Goal: Task Accomplishment & Management: Manage account settings

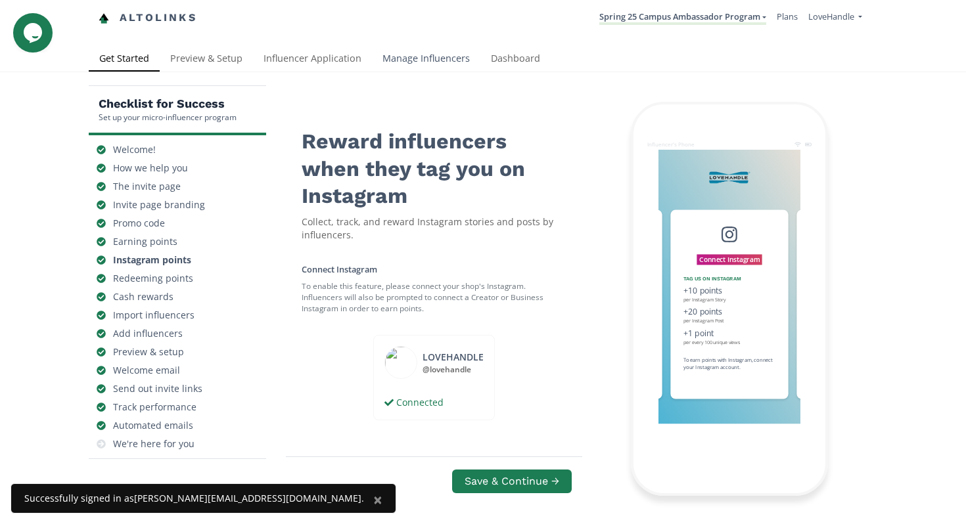
click at [447, 52] on link "Manage Influencers" at bounding box center [426, 60] width 108 height 26
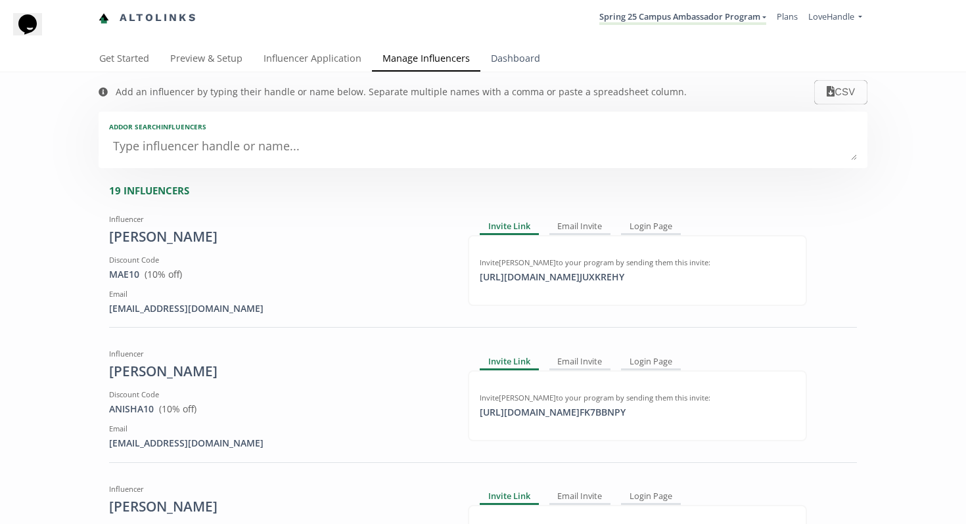
click at [508, 64] on link "Dashboard" at bounding box center [515, 60] width 70 height 26
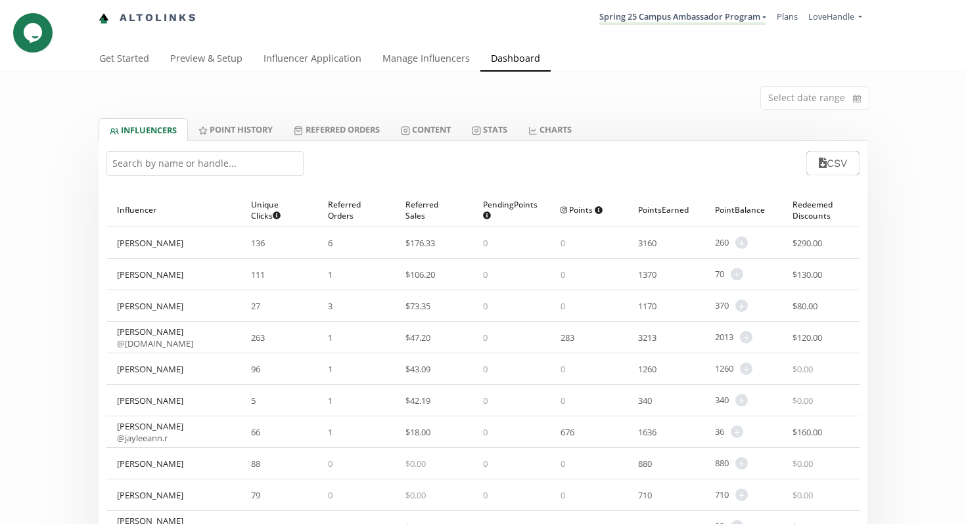
click at [332, 238] on span "6" at bounding box center [330, 243] width 5 height 12
click at [350, 212] on div "Referred Orders ▲" at bounding box center [356, 210] width 56 height 34
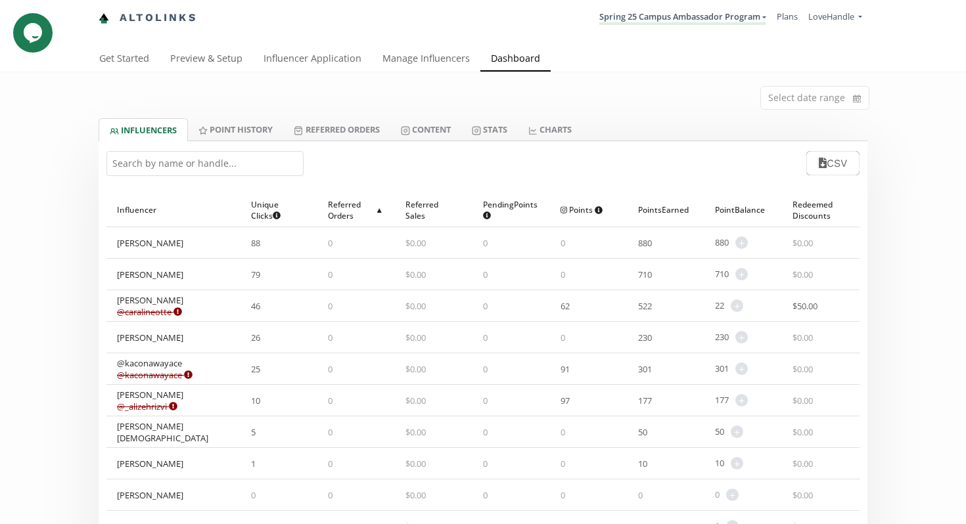
click at [350, 212] on div "Referred Orders ▲" at bounding box center [356, 210] width 56 height 34
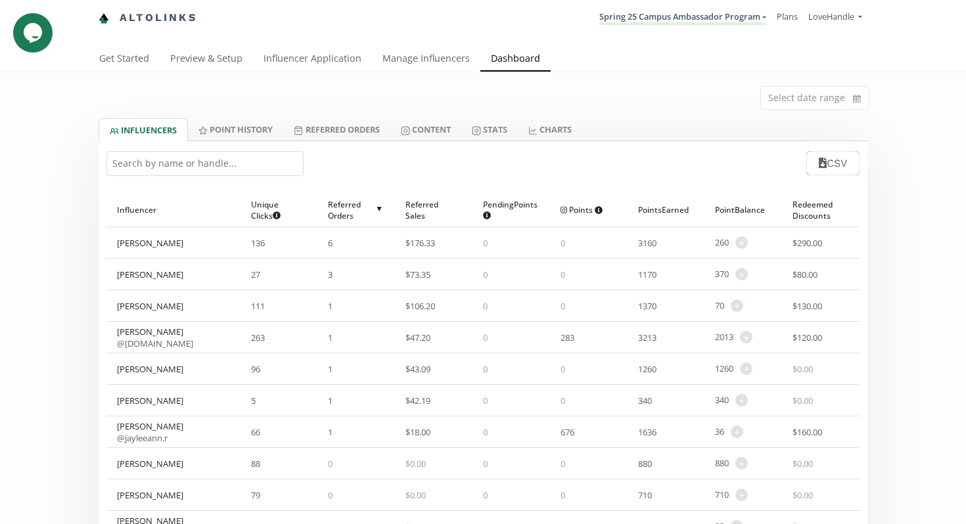
click at [350, 212] on div "Referred Orders ▲" at bounding box center [356, 210] width 56 height 34
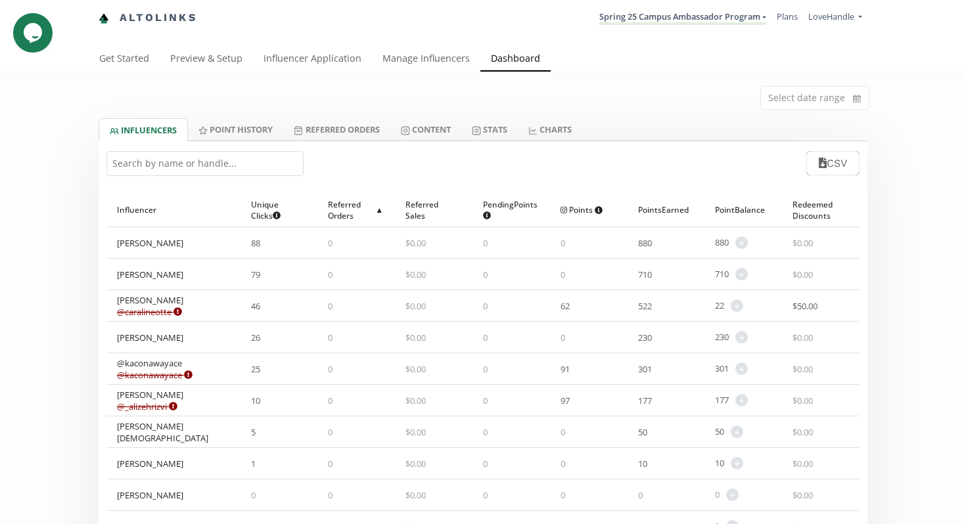
click at [350, 212] on div "Referred Orders ▲" at bounding box center [356, 210] width 56 height 34
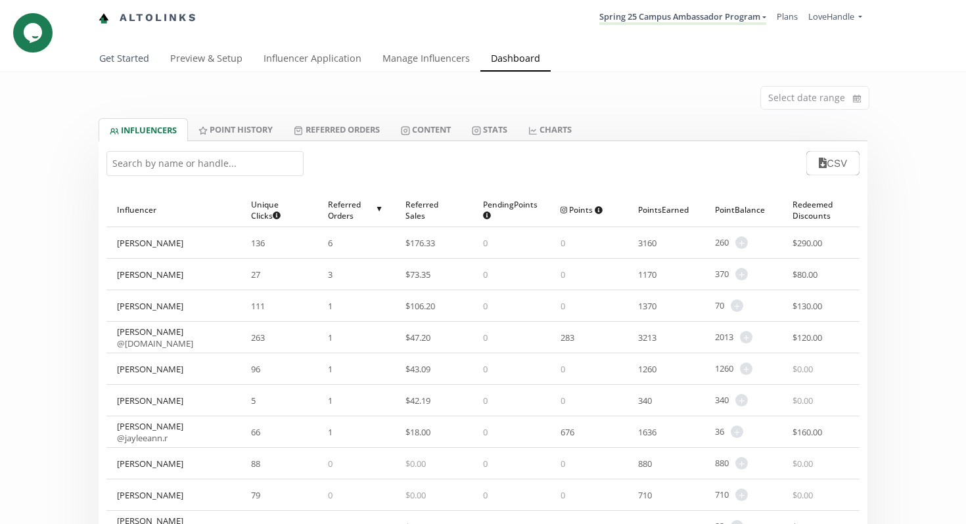
click at [120, 56] on link "Get Started" at bounding box center [124, 60] width 71 height 26
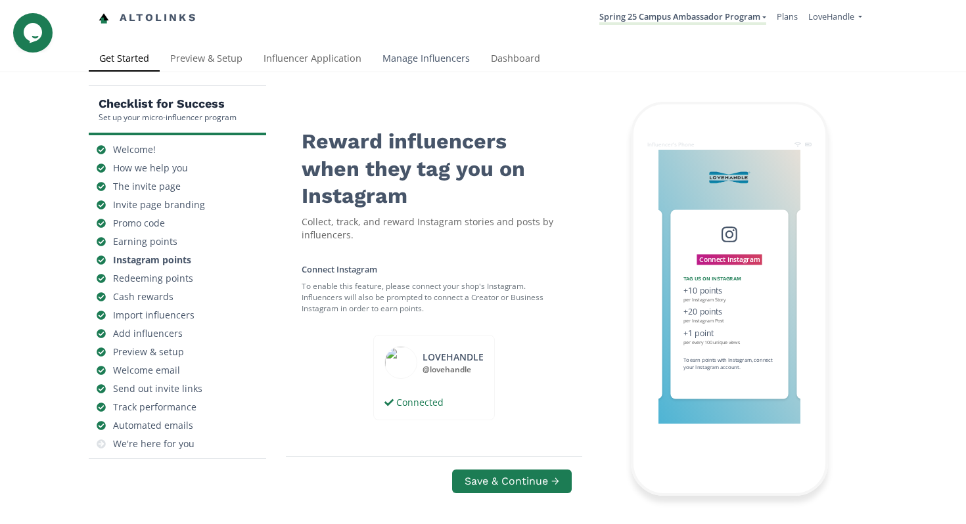
click at [423, 57] on link "Manage Influencers" at bounding box center [426, 60] width 108 height 26
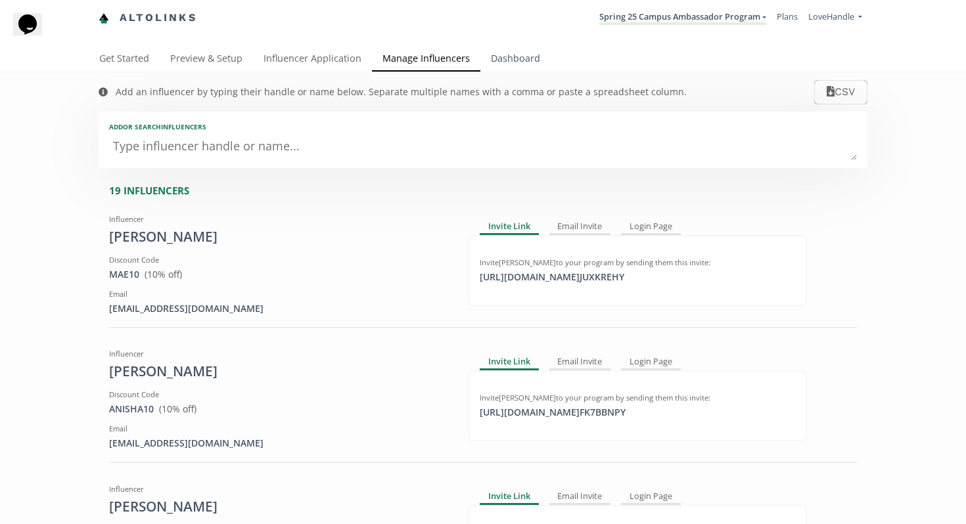
click at [495, 62] on link "Dashboard" at bounding box center [515, 60] width 70 height 26
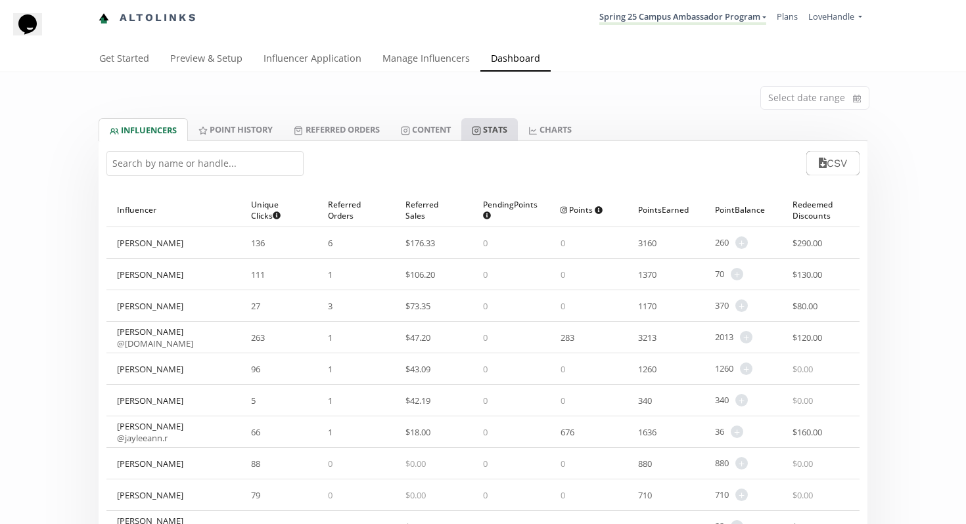
click at [499, 131] on link "Stats" at bounding box center [489, 129] width 56 height 22
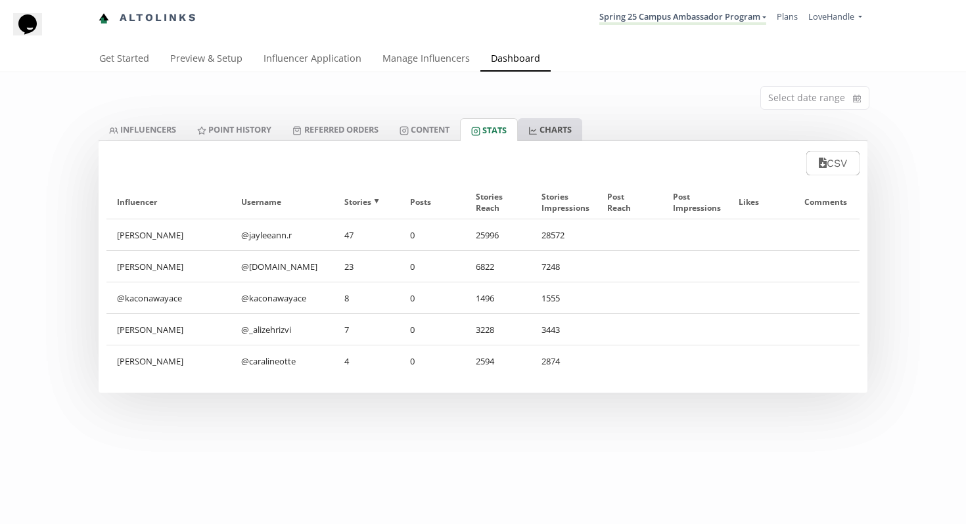
click at [553, 129] on link "CHARTS" at bounding box center [550, 129] width 64 height 22
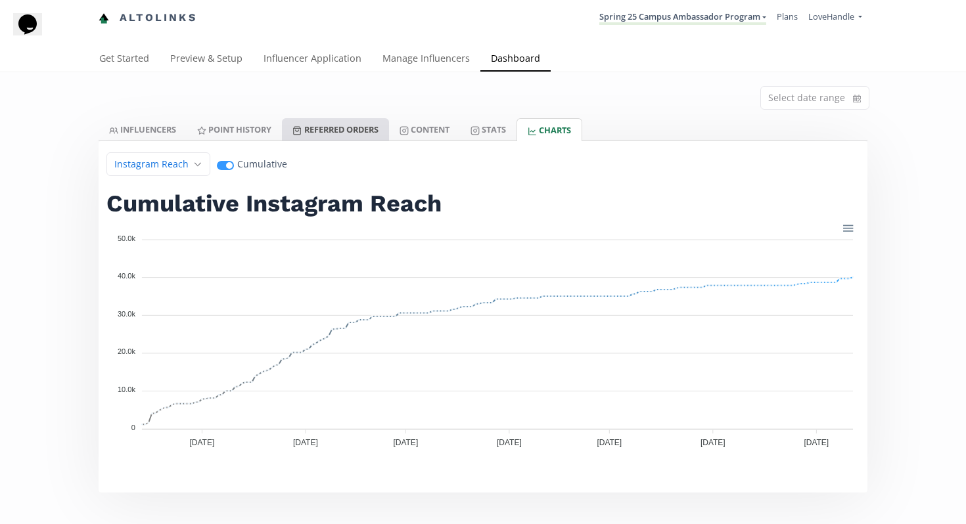
click at [362, 128] on link "Referred Orders" at bounding box center [335, 129] width 106 height 22
